Goal: Task Accomplishment & Management: Manage account settings

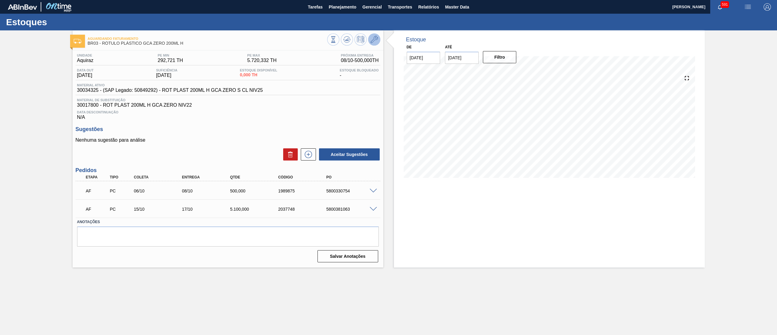
click at [374, 40] on icon at bounding box center [374, 39] width 7 height 7
click at [376, 41] on icon at bounding box center [374, 39] width 7 height 7
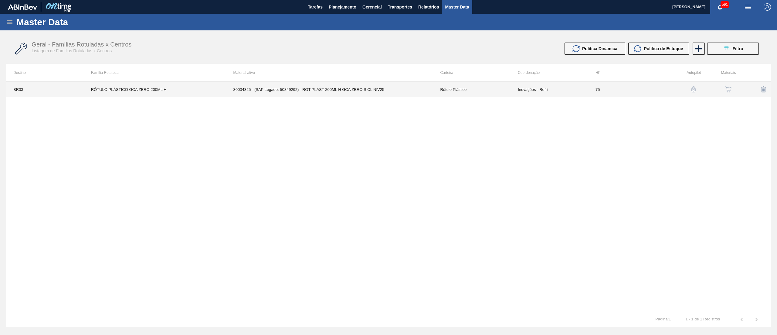
click at [491, 89] on td "Rótulo Plástico" at bounding box center [472, 89] width 78 height 15
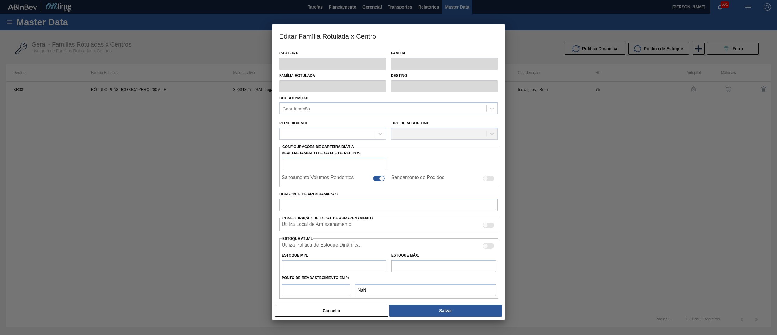
type input "Rótulo Plástico"
type input "RÓTULO PLÁSTICO GCA ZERO 200ML H"
type input "BR03 - Aquiraz"
type input "75"
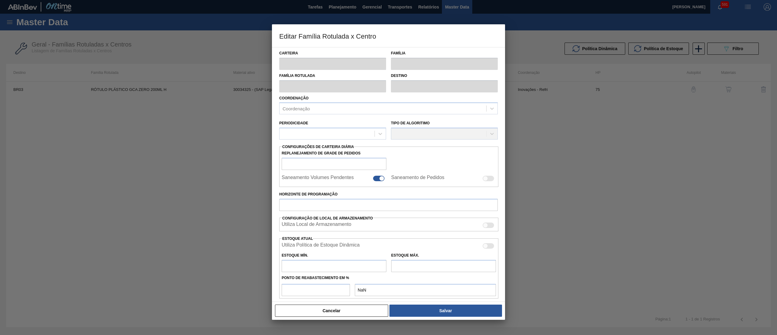
type input "292,721"
type input "5.720,332"
type input "50"
type input "3.006,526"
checkbox input "true"
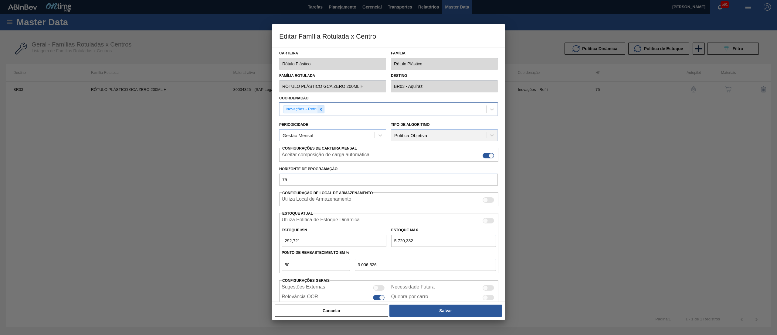
click at [323, 109] on icon at bounding box center [321, 109] width 4 height 4
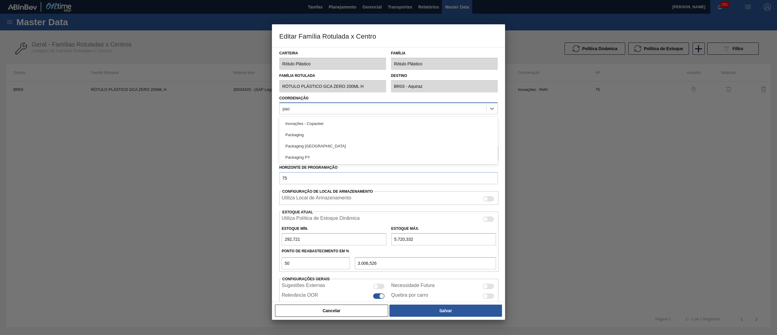
type input "pack"
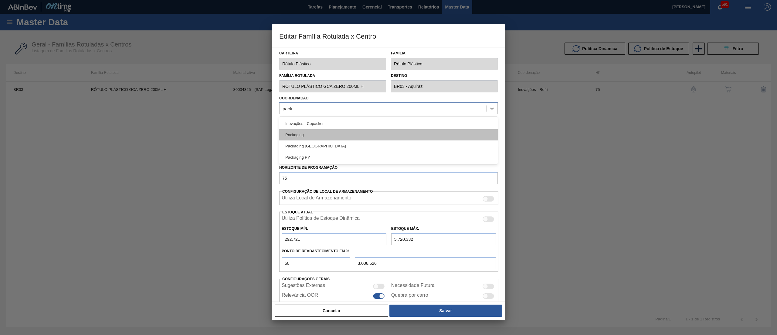
click at [316, 138] on div "Packaging" at bounding box center [388, 134] width 219 height 11
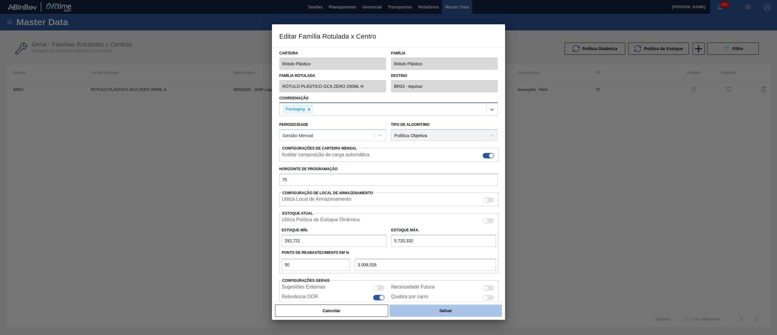
click at [468, 308] on button "Salvar" at bounding box center [446, 310] width 113 height 12
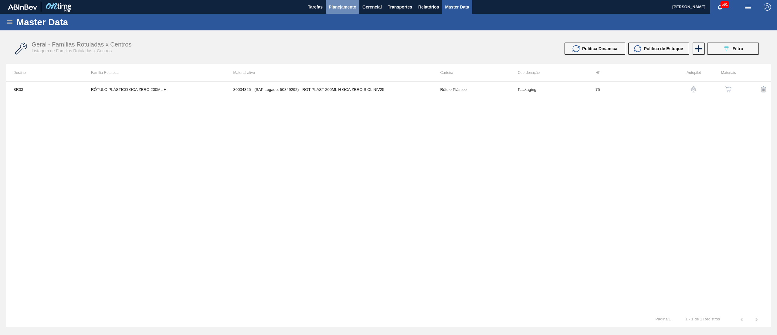
click at [345, 12] on button "Planejamento" at bounding box center [343, 7] width 34 height 14
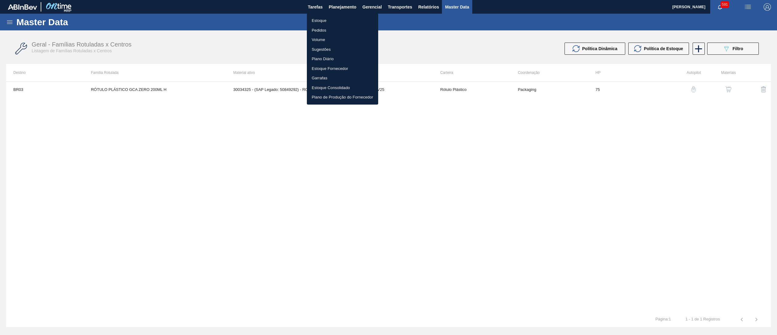
click at [339, 22] on li "Estoque" at bounding box center [342, 21] width 71 height 10
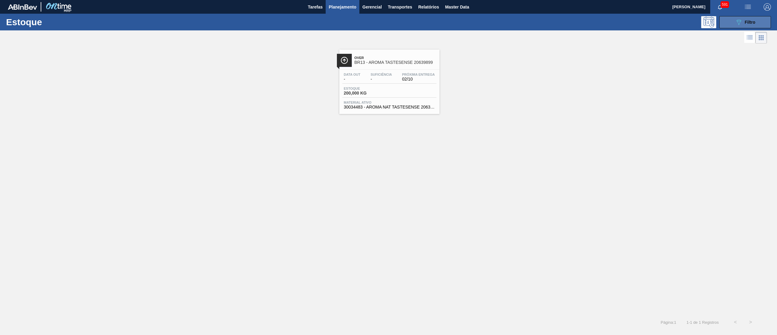
click at [734, 26] on button "089F7B8B-B2A5-4AFE-B5C0-19BA573D28AC Filtro" at bounding box center [746, 22] width 52 height 12
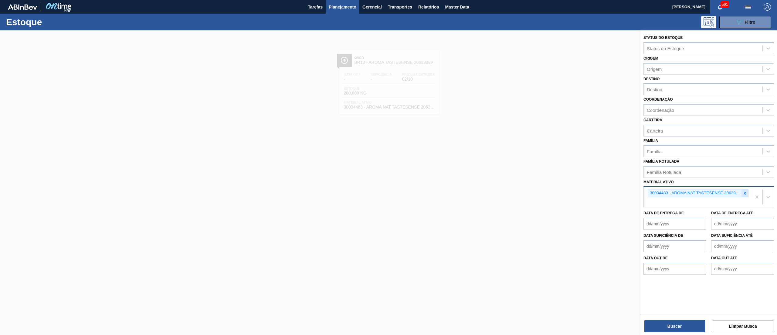
click at [746, 191] on icon at bounding box center [745, 193] width 4 height 4
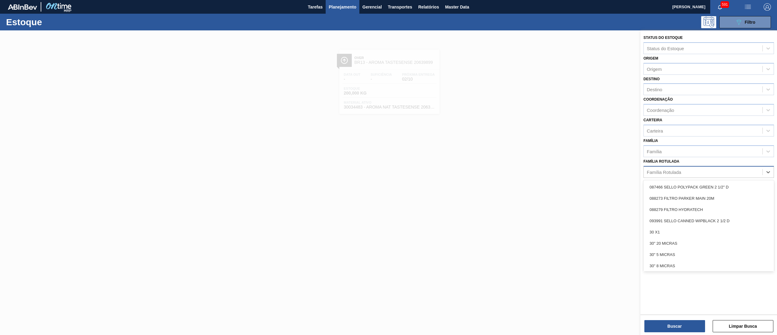
click at [697, 167] on div "Família Rotulada" at bounding box center [703, 171] width 119 height 9
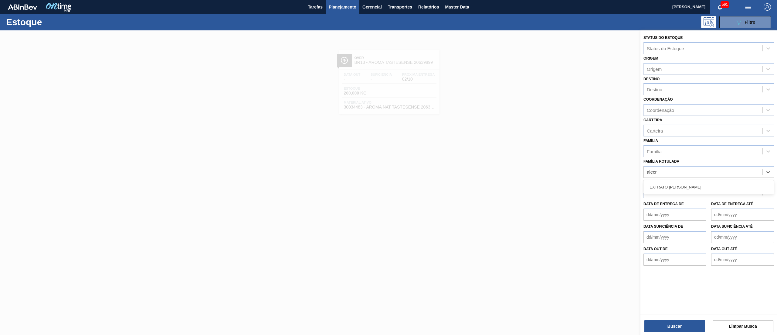
type Rotulada "alecr"
click at [687, 195] on div "Material ativo" at bounding box center [703, 192] width 119 height 9
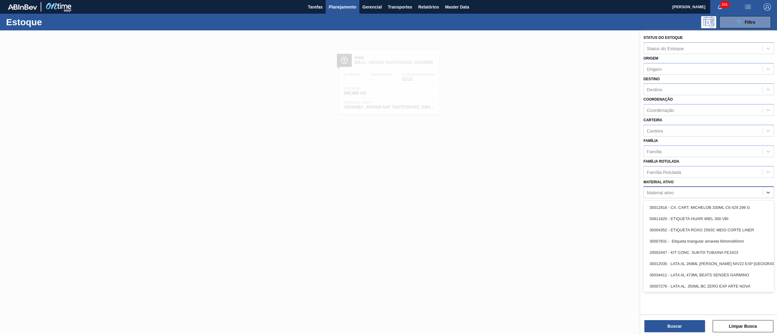
click at [687, 188] on div "Material ativo" at bounding box center [703, 192] width 119 height 9
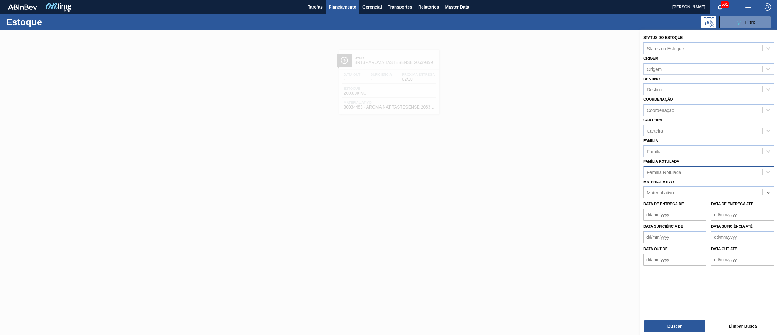
click at [679, 173] on div "Família Rotulada" at bounding box center [664, 171] width 34 height 5
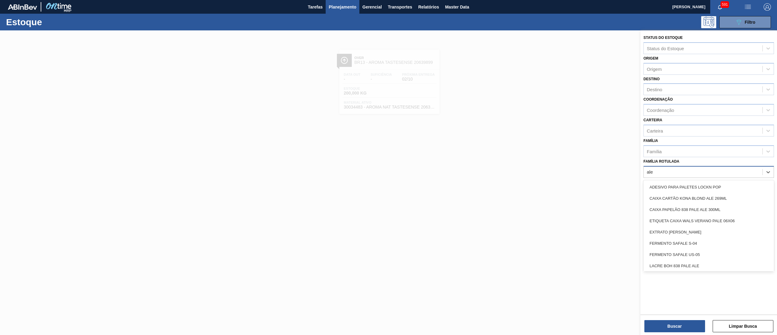
type Rotulada "alec"
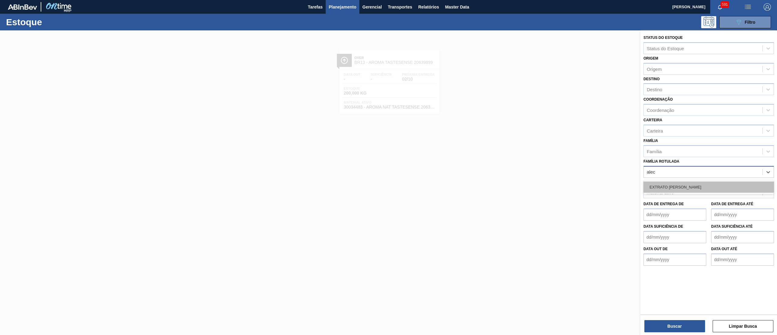
click at [675, 187] on div "EXTRATO DE ALECRIM" at bounding box center [709, 186] width 131 height 11
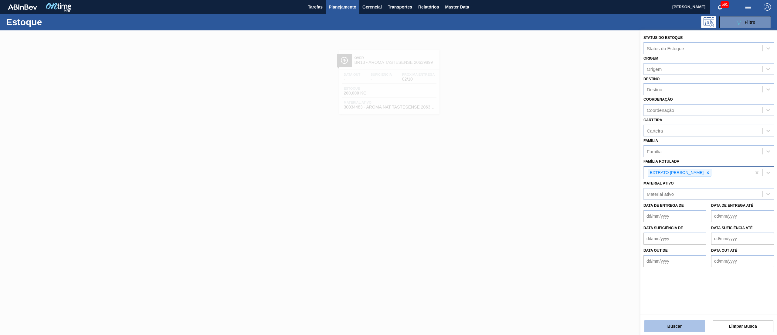
click at [658, 328] on button "Buscar" at bounding box center [675, 326] width 61 height 12
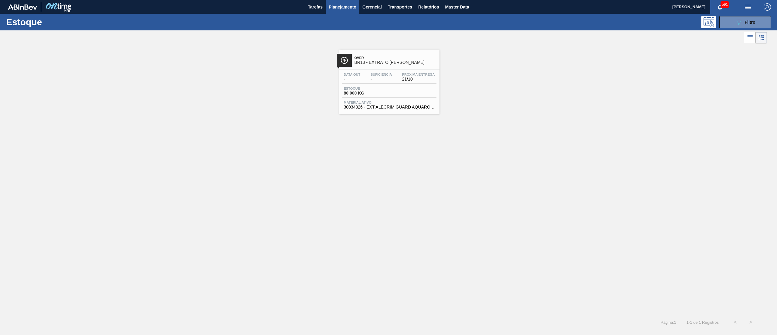
click at [355, 95] on span "80,000 KG" at bounding box center [365, 93] width 43 height 5
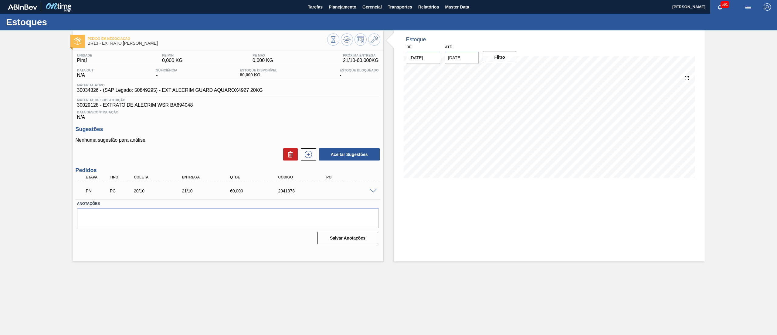
click at [371, 191] on span at bounding box center [373, 191] width 7 height 5
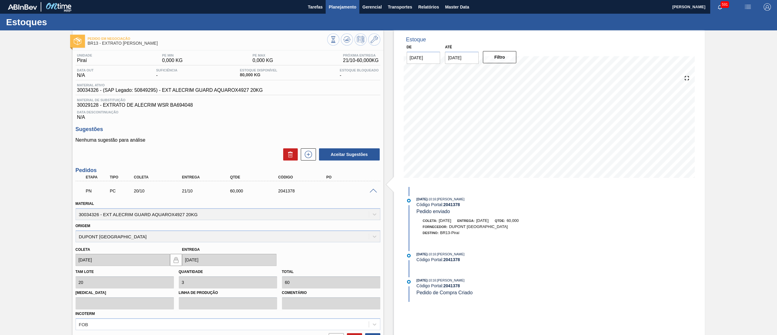
click at [336, 13] on button "Planejamento" at bounding box center [343, 7] width 34 height 14
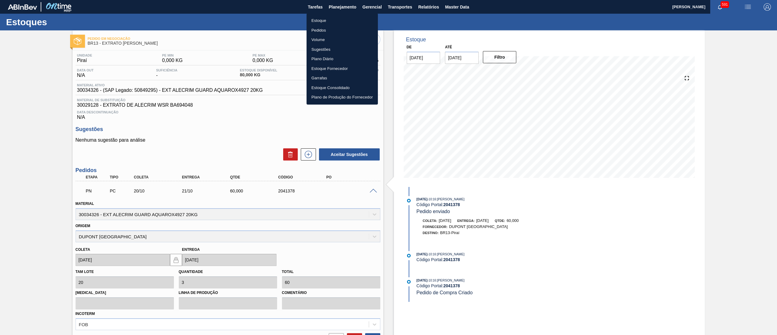
click at [347, 22] on li "Estoque" at bounding box center [342, 21] width 71 height 10
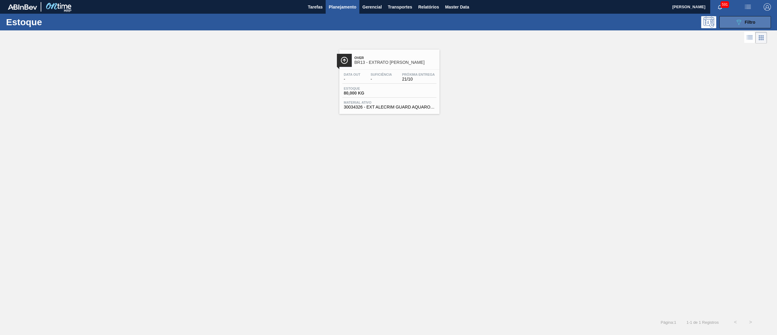
click at [746, 20] on span "Filtro" at bounding box center [750, 22] width 11 height 5
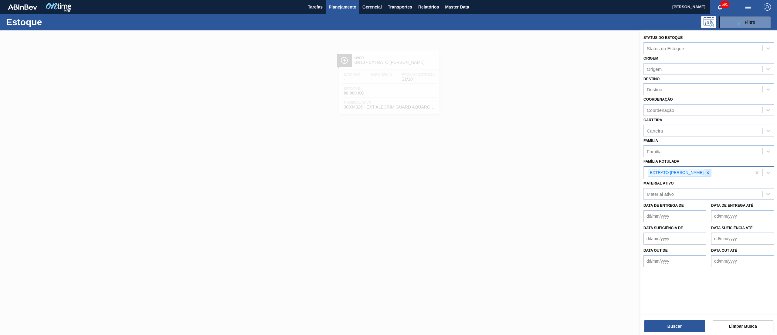
click at [705, 170] on div at bounding box center [708, 173] width 7 height 8
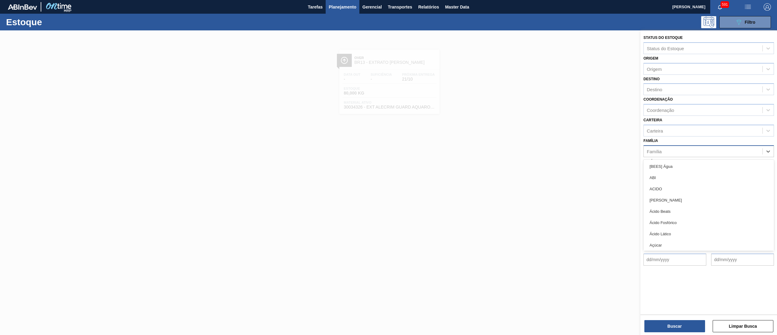
click at [680, 148] on div "Família" at bounding box center [703, 151] width 119 height 9
type input "garra"
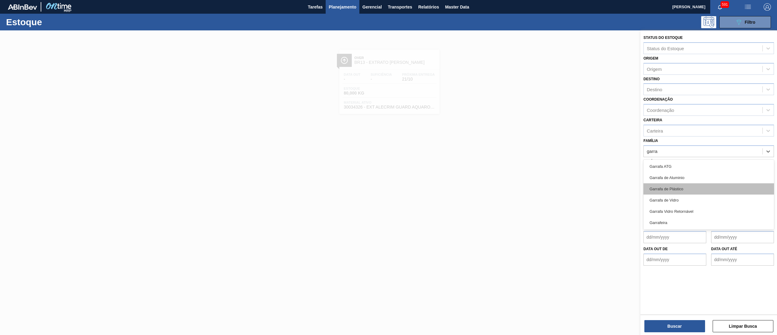
click at [683, 193] on div "Garrafa de Plástico" at bounding box center [709, 188] width 131 height 11
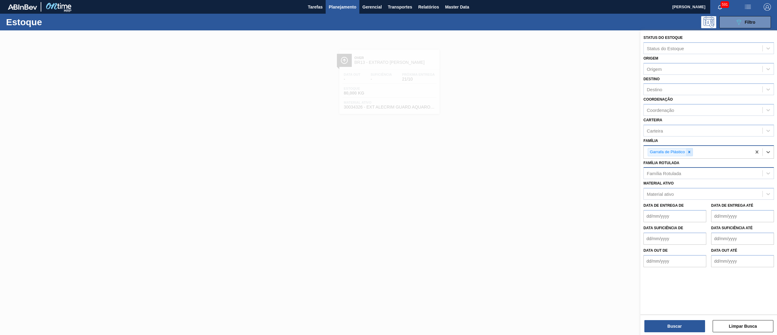
click at [693, 149] on div at bounding box center [689, 152] width 7 height 8
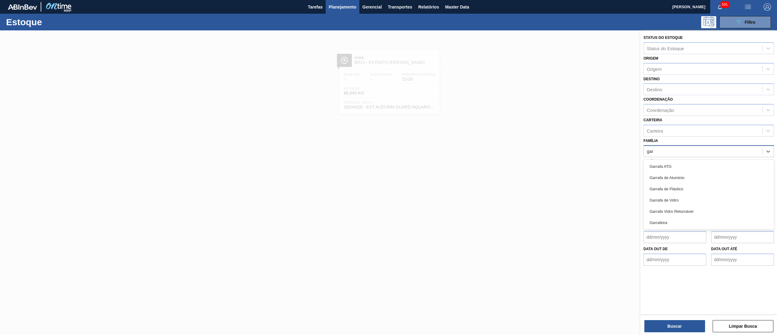
type input "garr"
click at [683, 197] on div "Garrafa de Vidro" at bounding box center [709, 199] width 131 height 11
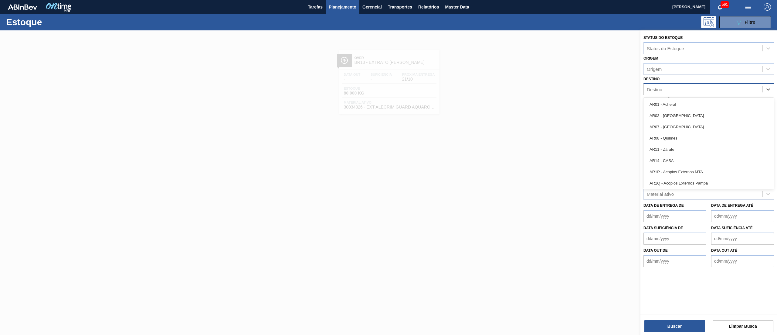
click at [672, 87] on div "Destino" at bounding box center [703, 89] width 119 height 9
type input "1"
type input "16"
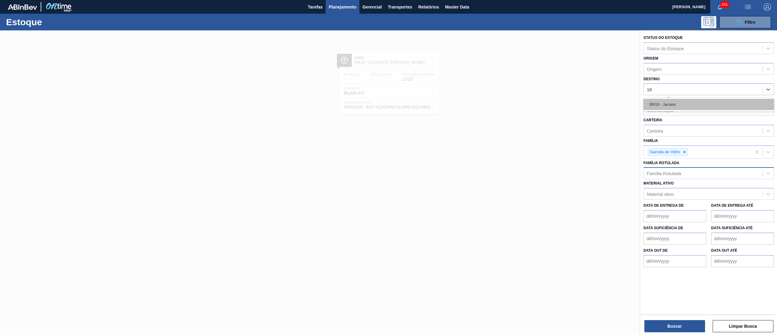
click at [677, 104] on div "BR16 - Jacareí" at bounding box center [709, 104] width 131 height 11
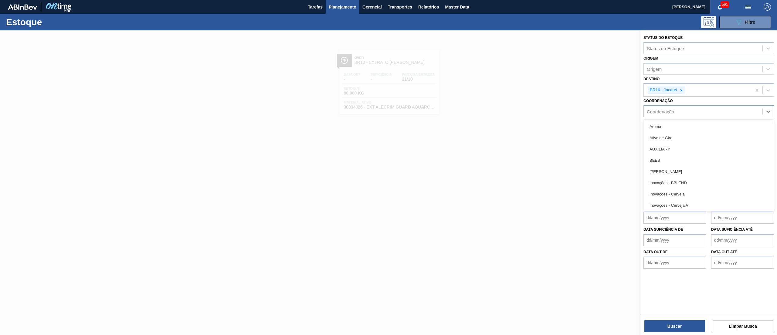
click at [672, 111] on div "Coordenação" at bounding box center [660, 111] width 27 height 5
click at [676, 102] on div "Coordenação option Aroma focused, 1 of 37. 37 results available. Use Up and Dow…" at bounding box center [709, 107] width 131 height 21
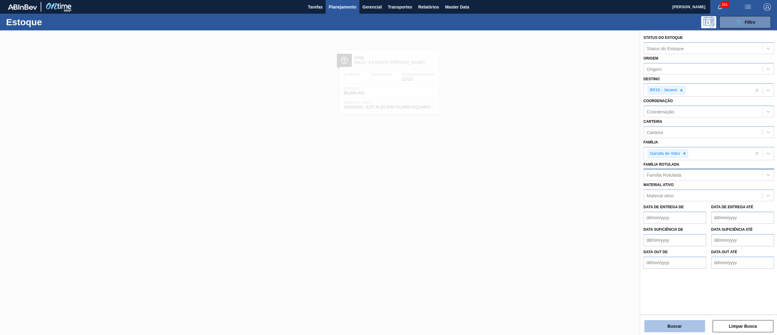
click at [667, 323] on button "Buscar" at bounding box center [675, 326] width 61 height 12
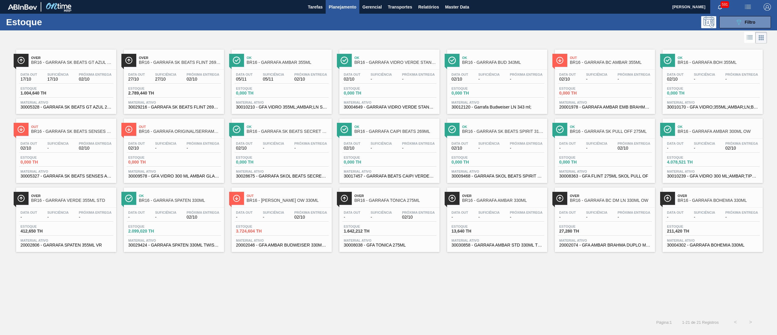
click at [282, 35] on div at bounding box center [383, 37] width 767 height 15
click at [189, 108] on span "30029216 - GARRAFA SK BEATS FLINT 269ML" at bounding box center [173, 107] width 91 height 5
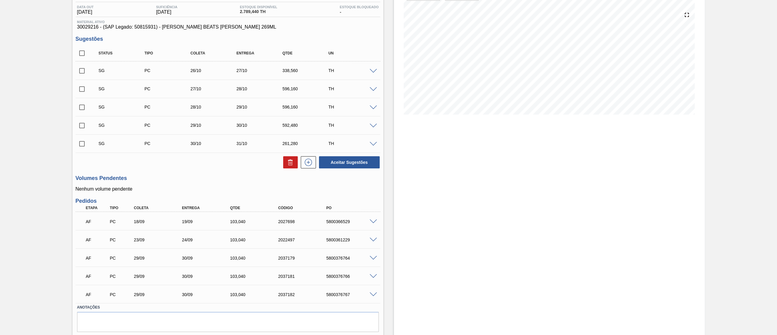
scroll to position [81, 0]
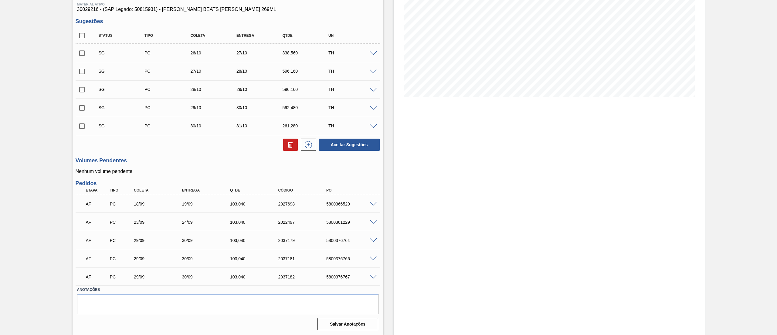
click at [373, 241] on span at bounding box center [373, 240] width 7 height 5
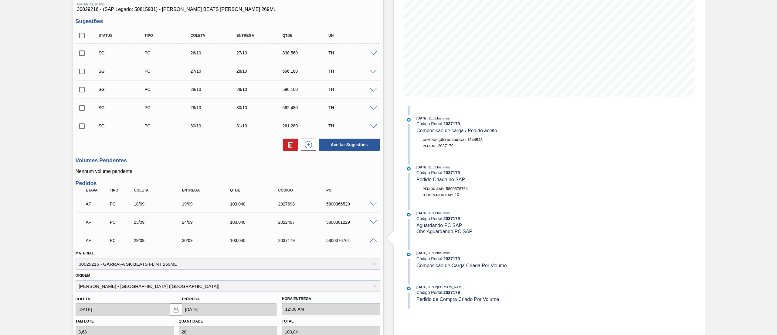
scroll to position [228, 0]
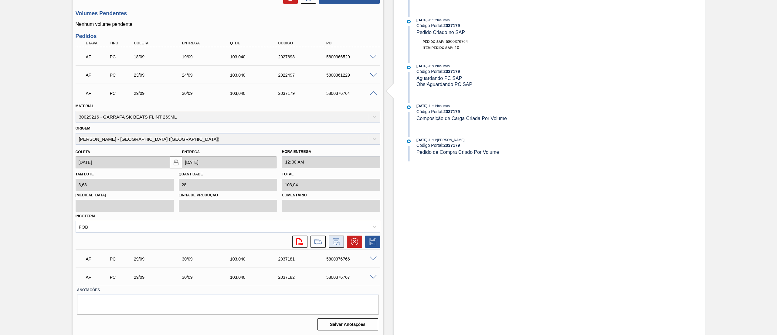
click at [337, 244] on icon at bounding box center [337, 241] width 10 height 7
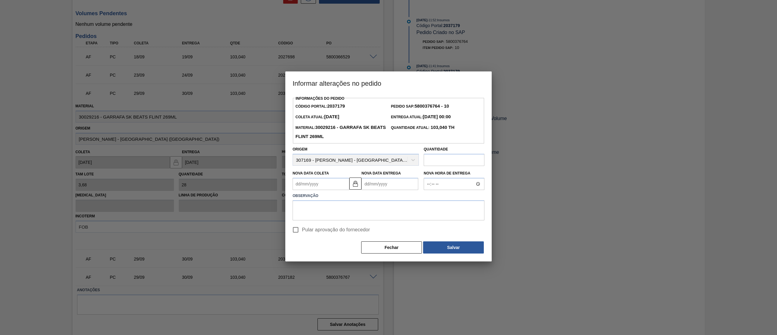
click at [296, 232] on input "Pular aprovação do fornecedor" at bounding box center [295, 229] width 13 height 13
checkbox input "true"
drag, startPoint x: 414, startPoint y: 247, endPoint x: 408, endPoint y: 248, distance: 6.7
click at [414, 247] on button "Fechar" at bounding box center [391, 247] width 61 height 12
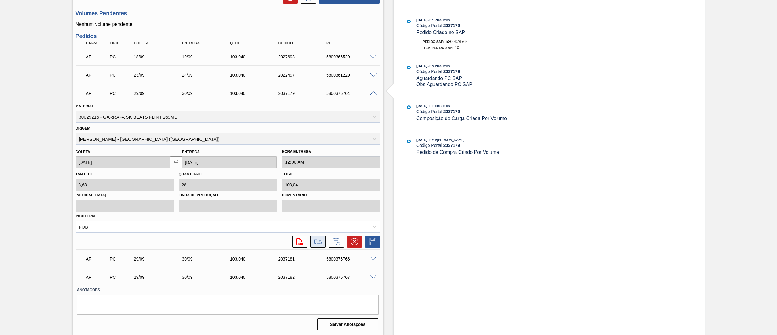
click at [321, 244] on icon at bounding box center [318, 241] width 10 height 7
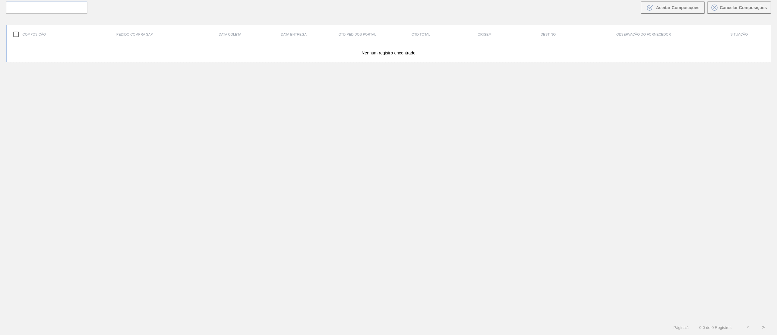
scroll to position [44, 0]
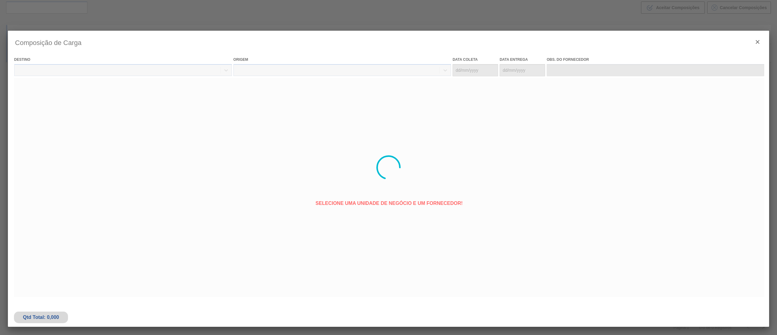
type coleta "[DATE]"
type entrega "[DATE]"
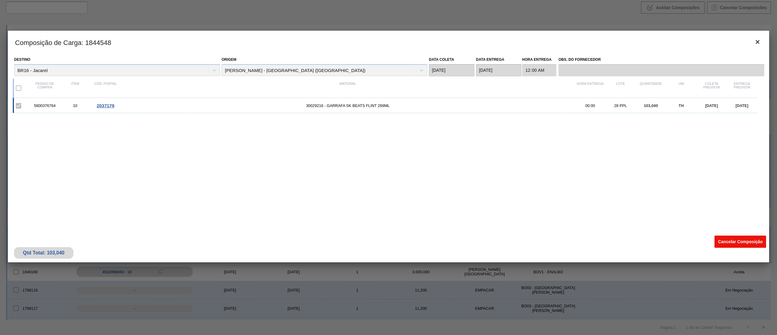
click at [743, 245] on button "Cancelar Composição" at bounding box center [741, 241] width 52 height 12
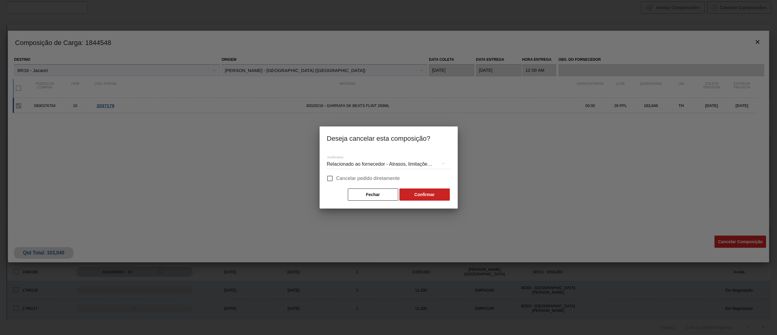
click at [336, 179] on span "Cancelar pedido diretamente" at bounding box center [368, 178] width 64 height 7
click at [336, 179] on input "Cancelar pedido diretamente" at bounding box center [330, 178] width 13 height 13
checkbox input "true"
click at [428, 196] on button "Confirmar" at bounding box center [425, 194] width 50 height 12
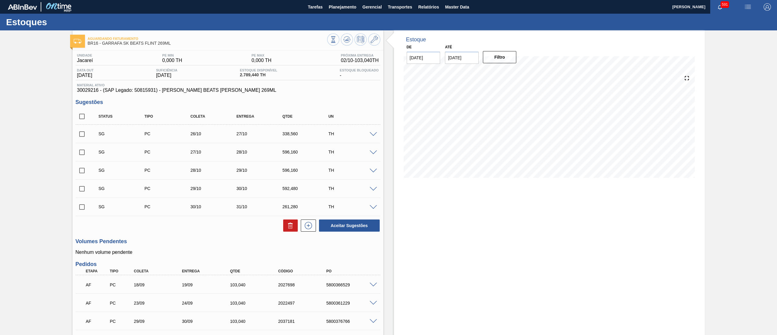
scroll to position [63, 0]
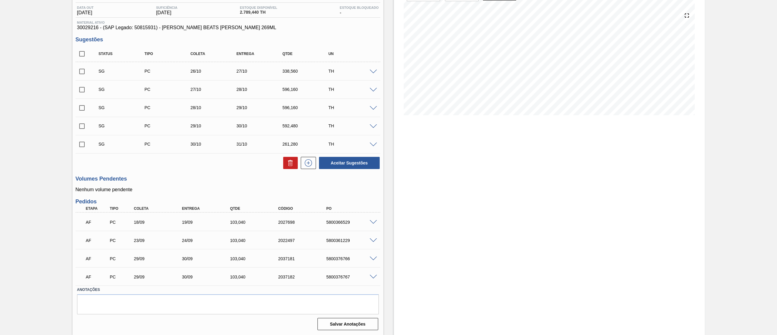
click at [371, 258] on span at bounding box center [373, 258] width 7 height 5
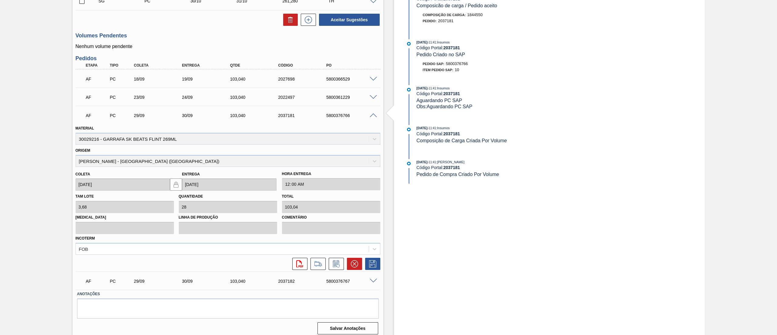
scroll to position [210, 0]
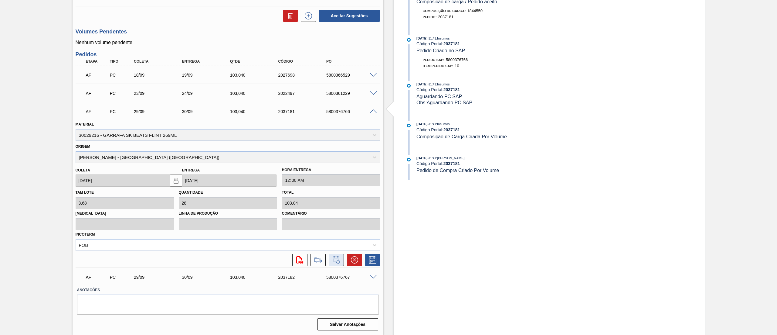
click at [341, 261] on button at bounding box center [336, 260] width 15 height 12
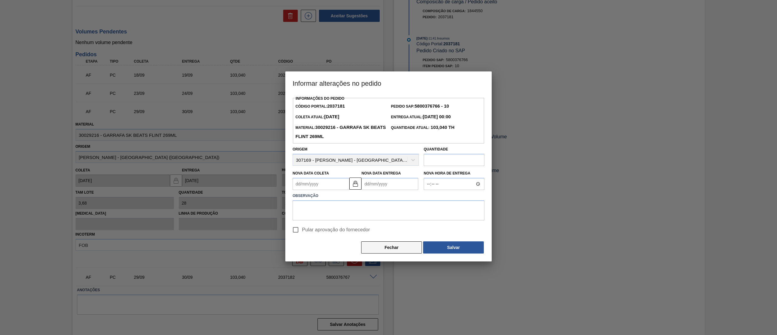
click at [378, 249] on button "Fechar" at bounding box center [391, 247] width 61 height 12
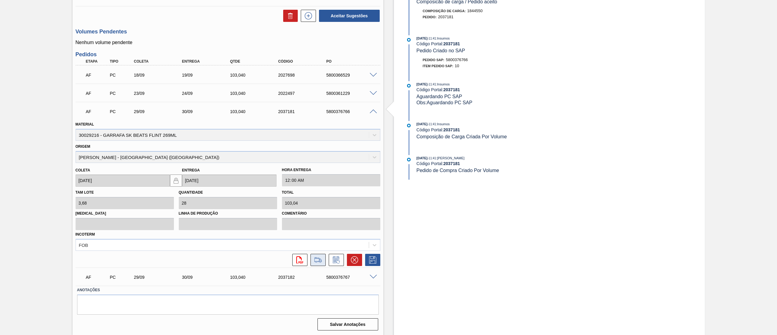
click at [321, 258] on icon at bounding box center [318, 259] width 10 height 7
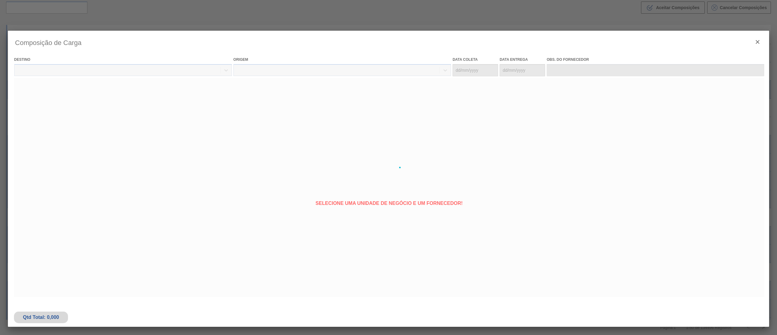
type coleta "[DATE]"
type entrega "[DATE]"
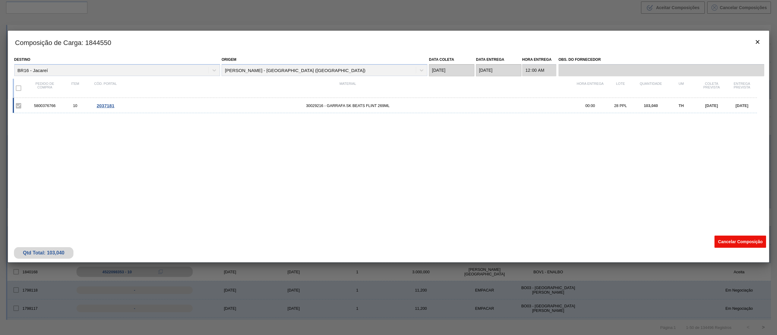
click at [745, 238] on button "Cancelar Composição" at bounding box center [741, 241] width 52 height 12
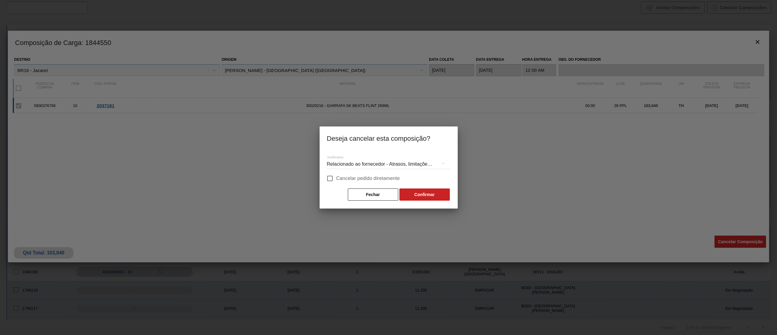
click at [337, 182] on span "Cancelar pedido diretamente" at bounding box center [368, 178] width 64 height 7
click at [336, 182] on input "Cancelar pedido diretamente" at bounding box center [330, 178] width 13 height 13
checkbox input "true"
click at [418, 189] on button "Confirmar" at bounding box center [425, 194] width 50 height 12
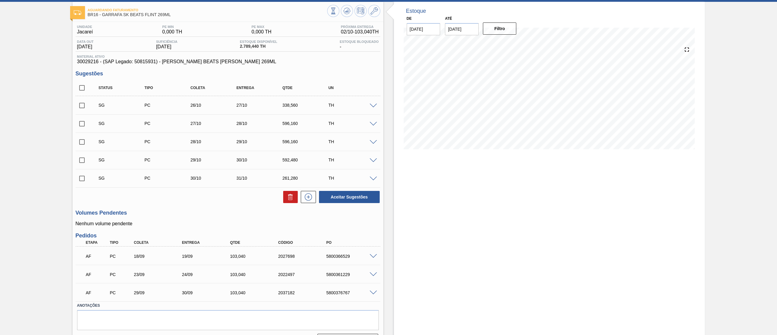
scroll to position [44, 0]
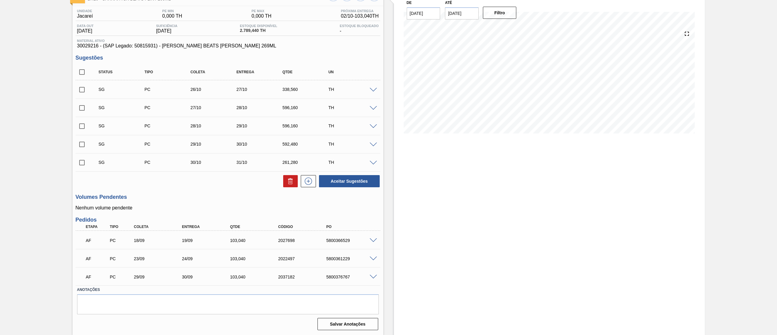
click at [376, 277] on span at bounding box center [373, 277] width 7 height 5
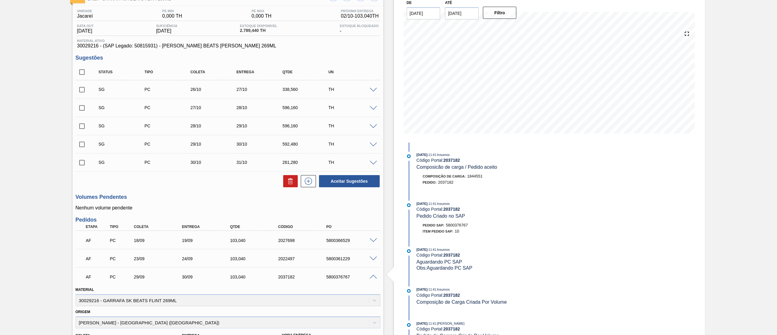
scroll to position [191, 0]
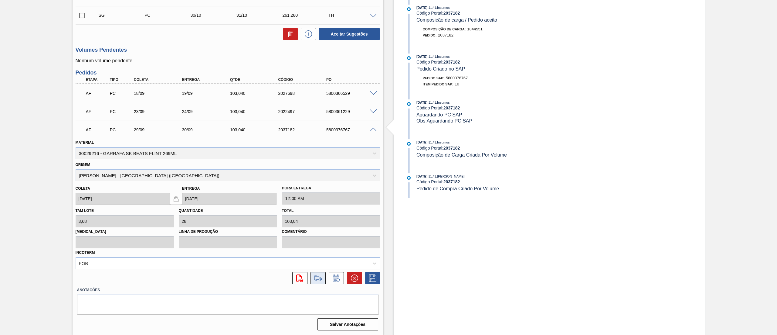
click at [323, 277] on button at bounding box center [318, 278] width 15 height 12
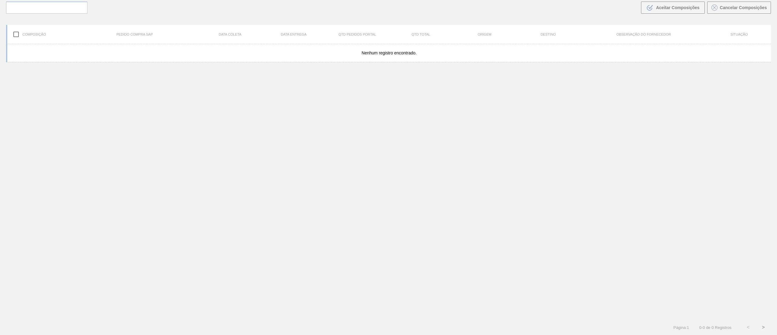
scroll to position [44, 0]
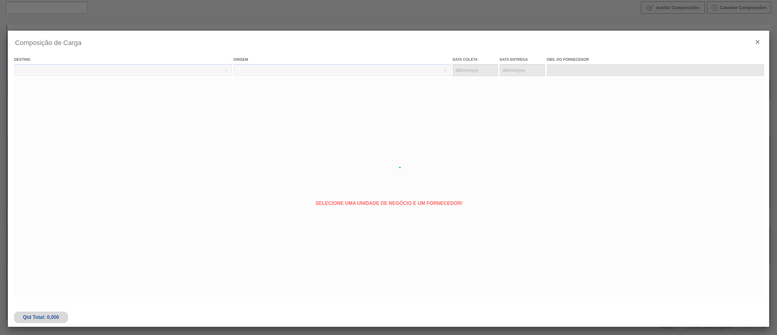
type coleta "[DATE]"
type entrega "[DATE]"
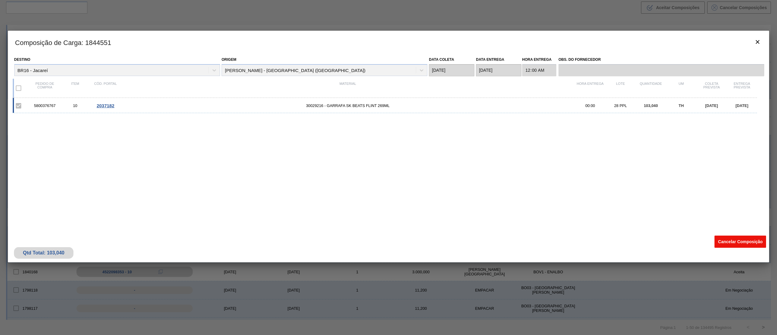
click at [746, 238] on button "Cancelar Composição" at bounding box center [741, 241] width 52 height 12
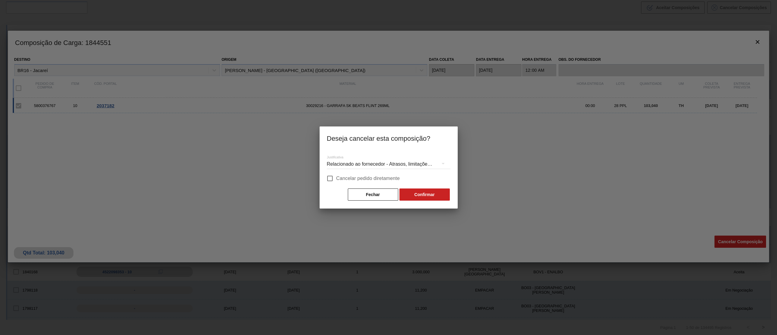
click at [334, 180] on input "Cancelar pedido diretamente" at bounding box center [330, 178] width 13 height 13
checkbox input "true"
click at [444, 197] on button "Confirmar" at bounding box center [425, 194] width 50 height 12
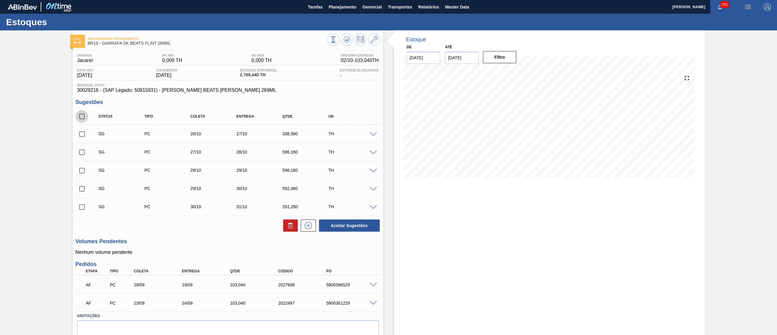
click at [79, 113] on input "checkbox" at bounding box center [82, 116] width 13 height 13
checkbox input "true"
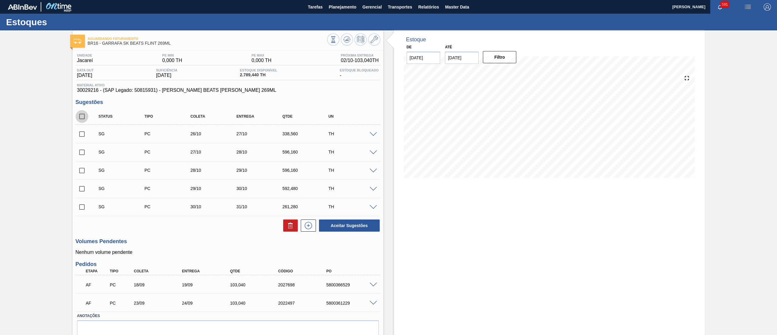
checkbox input "true"
click at [289, 224] on icon at bounding box center [290, 225] width 7 height 7
checkbox input "false"
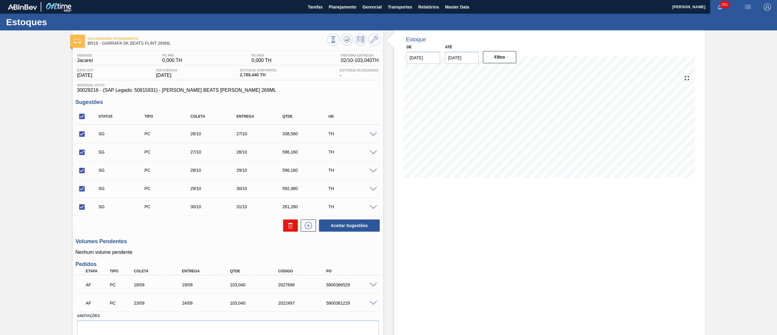
checkbox input "false"
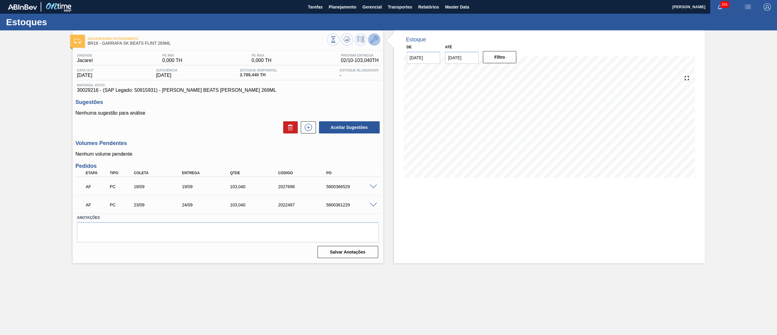
click at [376, 35] on button at bounding box center [374, 39] width 12 height 12
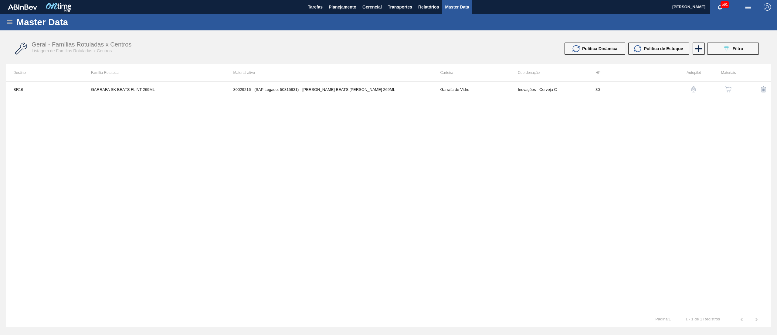
click at [731, 87] on img "button" at bounding box center [729, 89] width 6 height 6
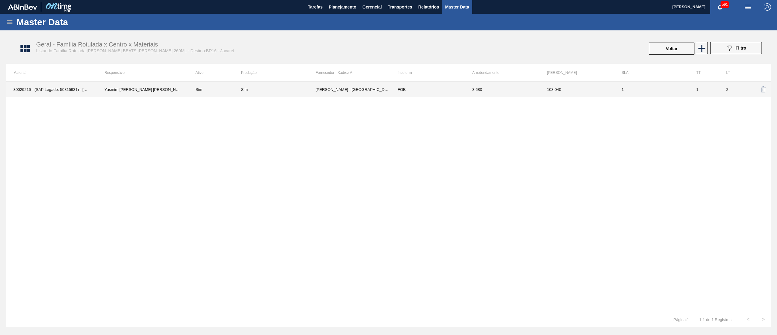
click at [432, 94] on td "FOB" at bounding box center [428, 89] width 75 height 15
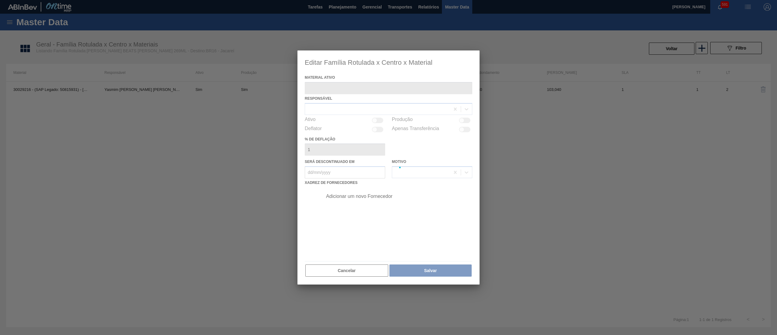
type ativo "30029216 - (SAP Legado: 50815931) - GARRAFA SK BEATS FLINT 269ML"
checkbox input "true"
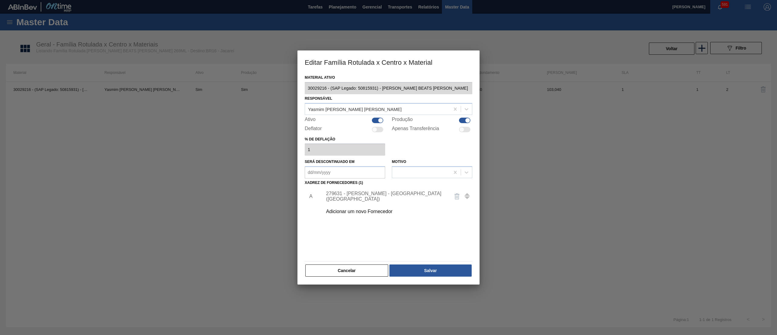
click at [374, 209] on div "Adicionar um novo Fornecedor" at bounding box center [385, 211] width 119 height 5
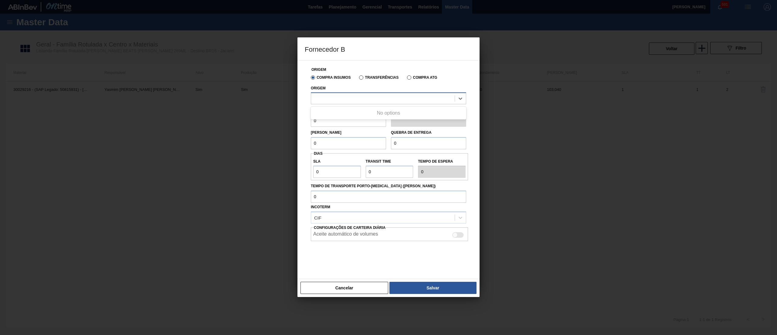
click at [354, 104] on div at bounding box center [388, 98] width 155 height 12
click at [366, 112] on div "280764 - VIDRO PORTO - PORTO FERREIRA (SP)" at bounding box center [388, 113] width 155 height 11
click at [348, 288] on button "Cancelar" at bounding box center [345, 288] width 88 height 12
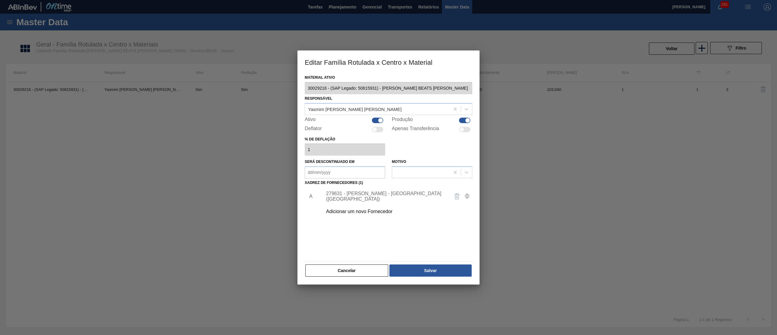
click at [357, 194] on div "279631 - OWENS - SÃO PAULO (SP)" at bounding box center [385, 196] width 119 height 11
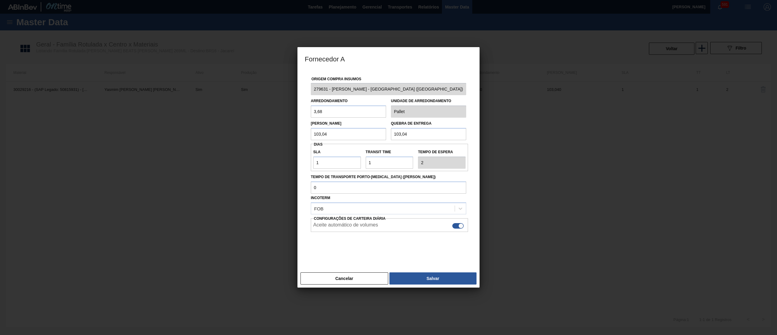
drag, startPoint x: 338, startPoint y: 114, endPoint x: 292, endPoint y: 114, distance: 46.5
click at [292, 114] on div "Fornecedor A Origem Compra Insumos 279631 - OWENS - SÃO PAULO (SP) Arredondamen…" at bounding box center [388, 167] width 777 height 335
click at [350, 275] on button "Cancelar" at bounding box center [345, 278] width 88 height 12
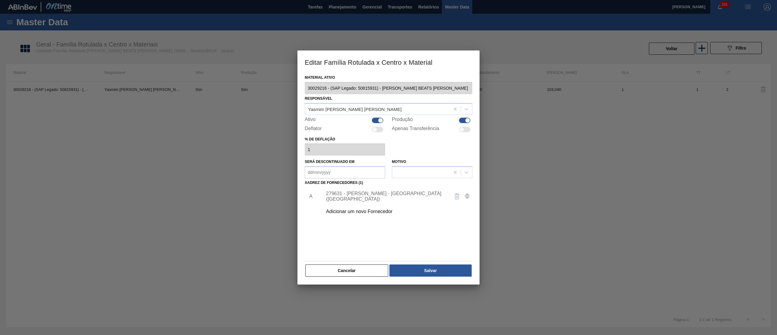
click at [369, 211] on div "Adicionar um novo Fornecedor" at bounding box center [385, 211] width 119 height 5
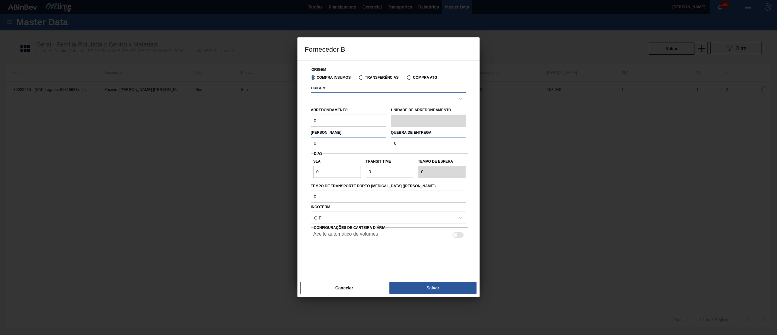
click at [358, 101] on div at bounding box center [383, 98] width 144 height 9
click at [356, 111] on div "280764 - VIDRO PORTO - PORTO FERREIRA (SP)" at bounding box center [388, 113] width 155 height 11
drag, startPoint x: 354, startPoint y: 120, endPoint x: 253, endPoint y: 128, distance: 101.4
click at [253, 128] on div "Fornecedor B Origem Compra Insumos Transferências Compra ATG Origem 280764 - VI…" at bounding box center [388, 167] width 777 height 335
paste input "3,68"
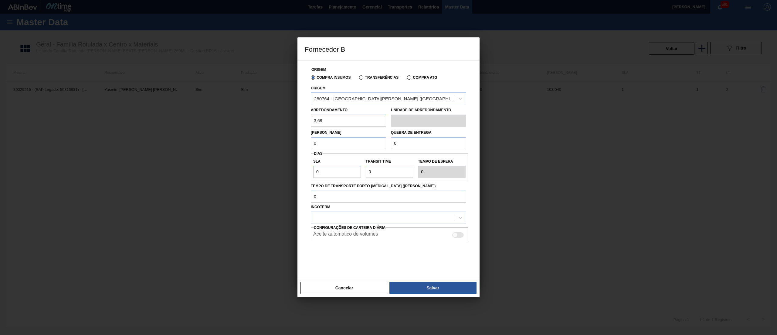
type input "3,68"
drag, startPoint x: 328, startPoint y: 145, endPoint x: 276, endPoint y: 146, distance: 51.9
click at [276, 146] on div "Fornecedor B Origem Compra Insumos Transferências Compra ATG Origem 280764 - VI…" at bounding box center [388, 167] width 777 height 335
drag, startPoint x: 343, startPoint y: 142, endPoint x: 293, endPoint y: 142, distance: 50.4
click at [293, 142] on div "Fornecedor B Origem Compra Insumos Transferências Compra ATG Origem 280764 - VI…" at bounding box center [388, 167] width 777 height 335
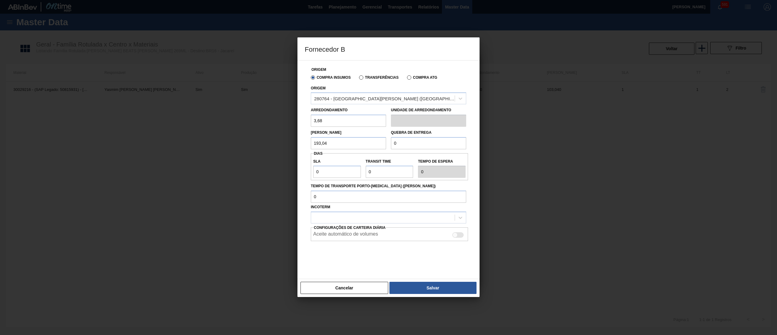
type input "193,04"
drag, startPoint x: 413, startPoint y: 146, endPoint x: 357, endPoint y: 145, distance: 56.5
click at [357, 145] on div "Lote Mínimo 193,04 Quebra de entrega 0" at bounding box center [389, 138] width 160 height 22
paste input "193,04"
type input "193,04"
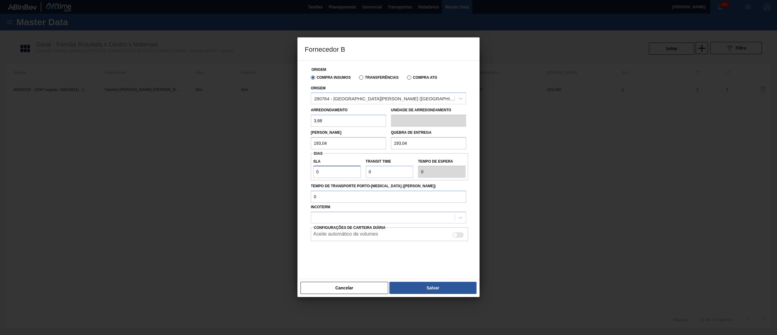
drag, startPoint x: 341, startPoint y: 177, endPoint x: 295, endPoint y: 175, distance: 46.2
click at [295, 175] on div "Fornecedor B Origem Compra Insumos Transferências Compra ATG Origem 280764 - VI…" at bounding box center [388, 167] width 777 height 335
type input "1"
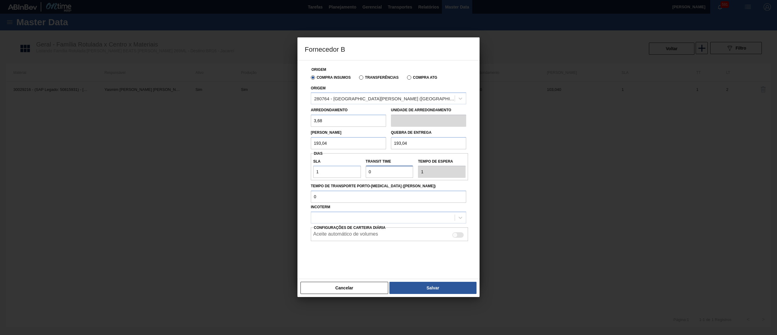
drag, startPoint x: 374, startPoint y: 172, endPoint x: 347, endPoint y: 172, distance: 26.7
click at [347, 172] on div "SLA 1 Transit Time Tempo de espera 1" at bounding box center [389, 166] width 157 height 22
type input "1"
type input "2"
type input "1"
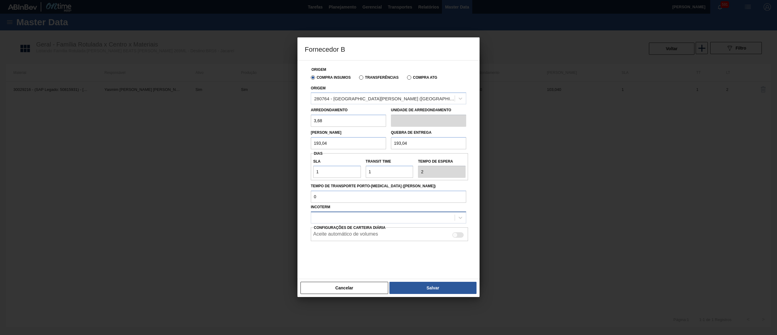
click at [331, 220] on div at bounding box center [383, 217] width 144 height 9
click at [323, 242] on div "FOB" at bounding box center [388, 243] width 155 height 11
click at [413, 288] on button "Salvar" at bounding box center [433, 288] width 87 height 12
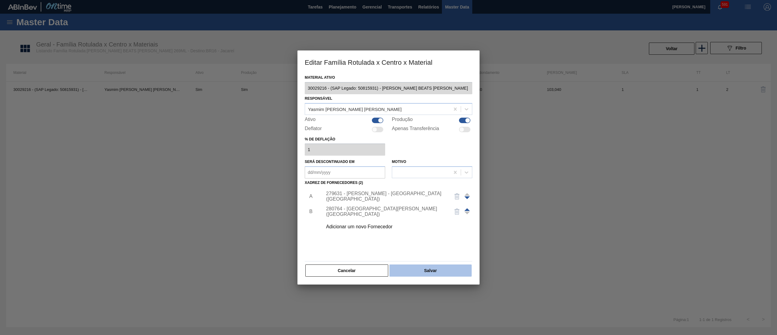
click at [426, 270] on button "Salvar" at bounding box center [431, 270] width 82 height 12
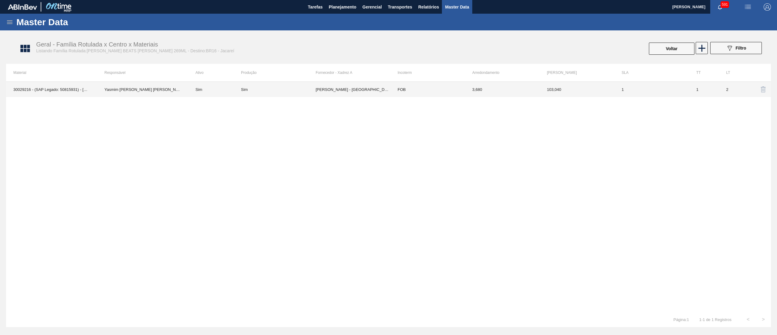
click at [123, 91] on td "Yasmim Ferreira da Silva" at bounding box center [142, 89] width 91 height 15
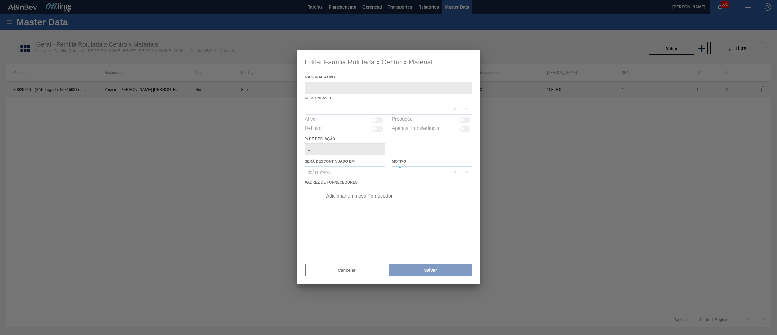
type ativo "30029216 - (SAP Legado: 50815931) - GARRAFA SK BEATS FLINT 269ML"
checkbox input "true"
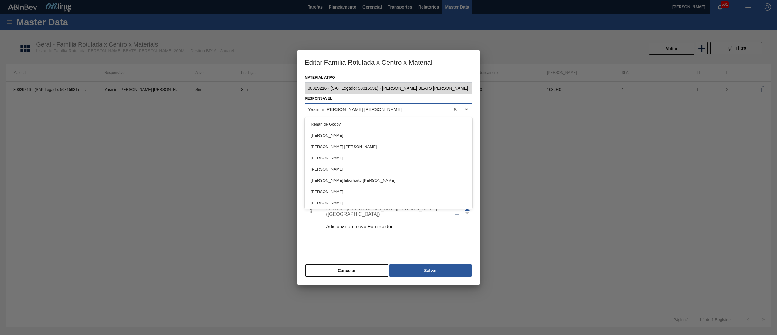
click at [369, 104] on div "Yasmim Ferreira da Silva" at bounding box center [377, 108] width 145 height 9
type input "leti"
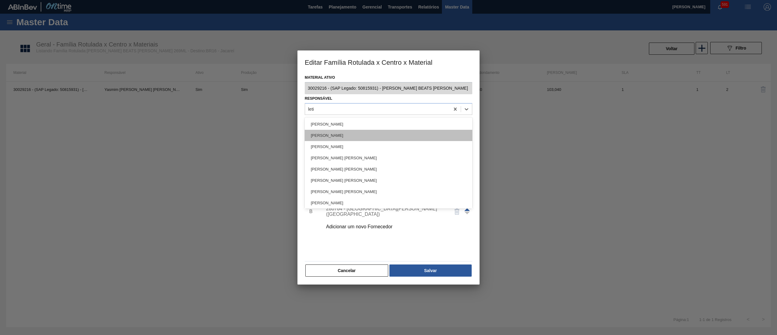
click at [362, 133] on div "[PERSON_NAME]" at bounding box center [389, 135] width 168 height 11
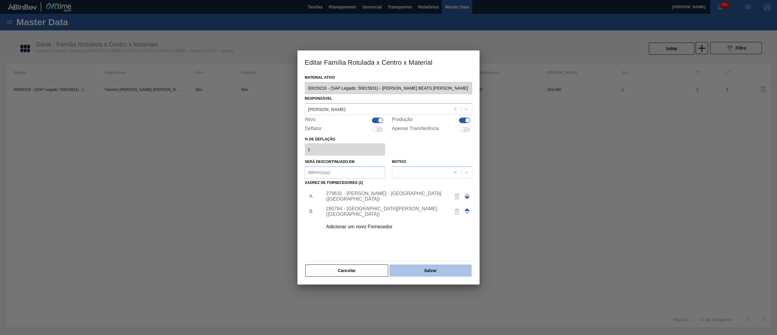
click at [434, 266] on button "Salvar" at bounding box center [431, 270] width 82 height 12
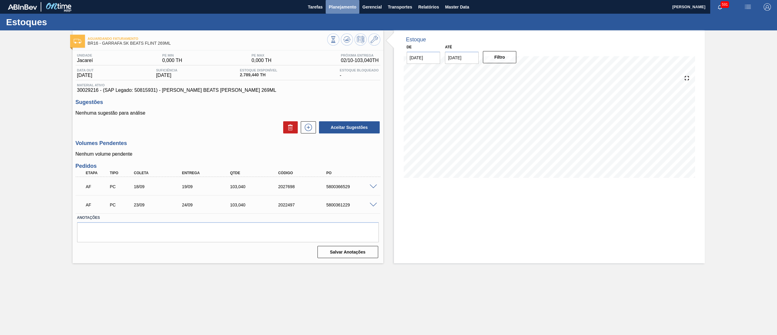
click at [347, 9] on span "Planejamento" at bounding box center [343, 6] width 28 height 7
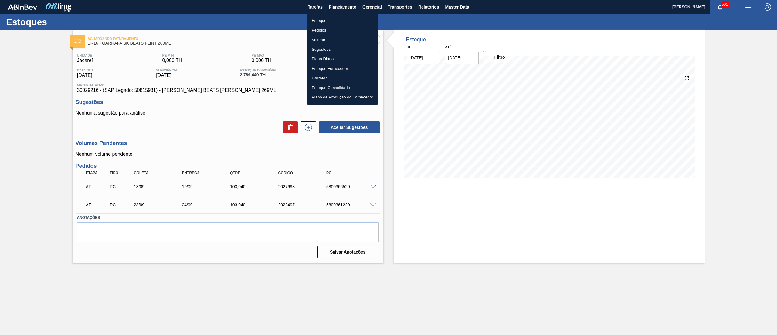
click at [334, 18] on li "Estoque" at bounding box center [342, 21] width 71 height 10
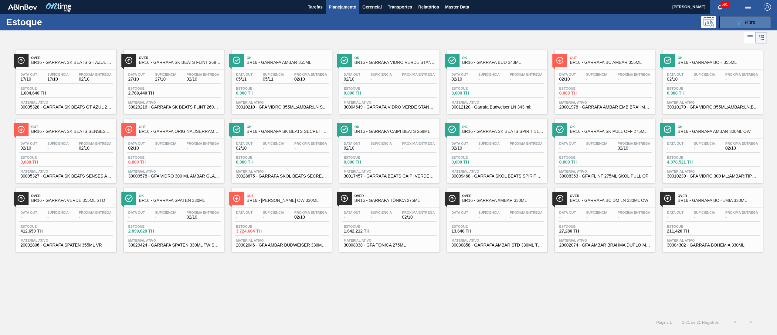
click at [752, 20] on span "Filtro" at bounding box center [750, 22] width 11 height 5
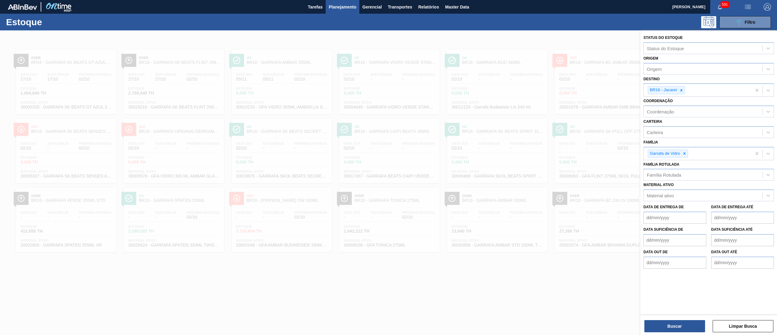
click at [621, 29] on div "Estoque 089F7B8B-B2A5-4AFE-B5C0-19BA573D28AC Filtro" at bounding box center [388, 22] width 777 height 17
click at [603, 53] on div at bounding box center [388, 197] width 777 height 335
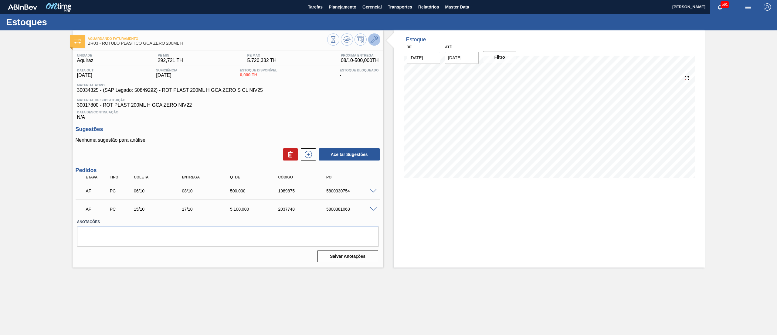
click at [377, 40] on icon at bounding box center [374, 39] width 7 height 7
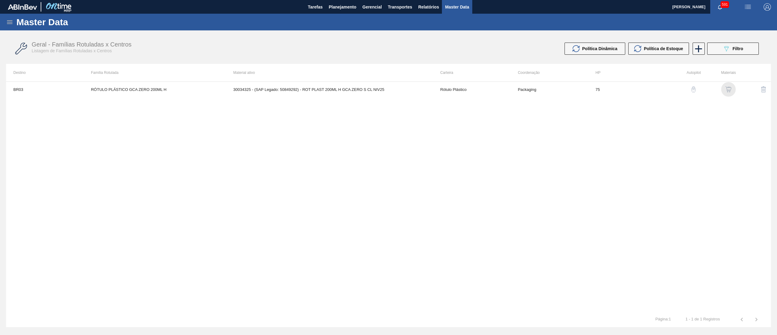
click at [729, 90] on img "button" at bounding box center [729, 89] width 6 height 6
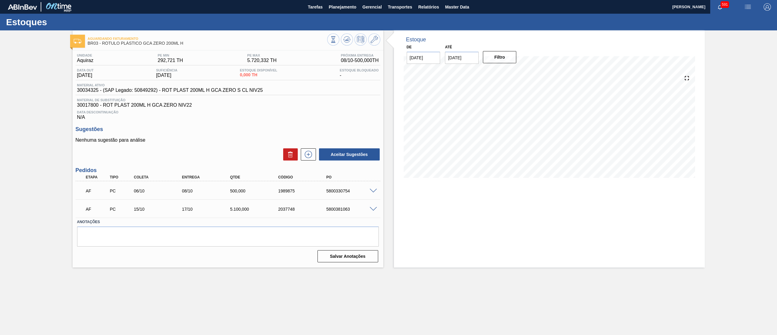
click at [373, 210] on span at bounding box center [373, 209] width 7 height 5
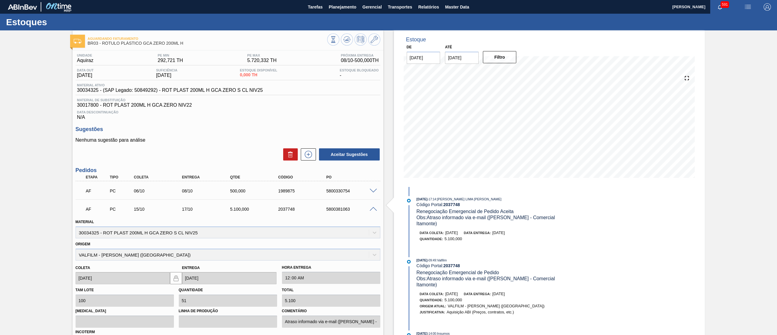
click at [373, 210] on span at bounding box center [373, 209] width 7 height 5
